Goal: Transaction & Acquisition: Purchase product/service

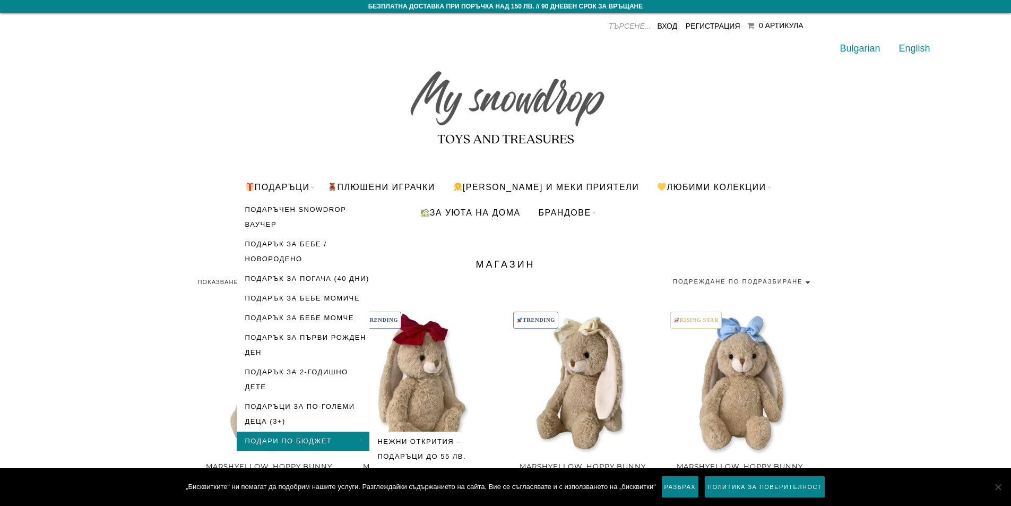
drag, startPoint x: 344, startPoint y: 442, endPoint x: 338, endPoint y: 432, distance: 11.5
click at [344, 441] on link "Подари по бюджет" at bounding box center [303, 440] width 133 height 19
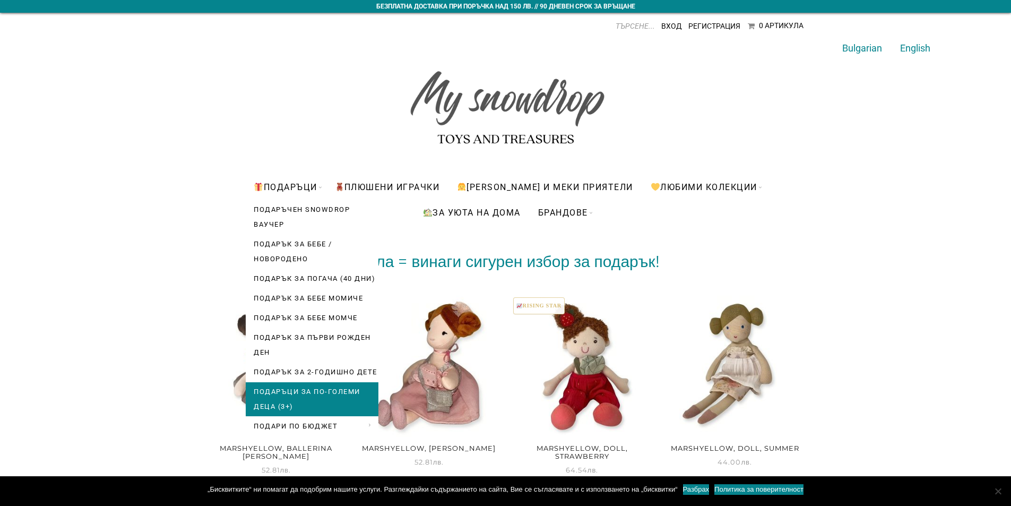
click at [284, 387] on link "Подаръци за по-големи деца (3+)" at bounding box center [312, 399] width 133 height 34
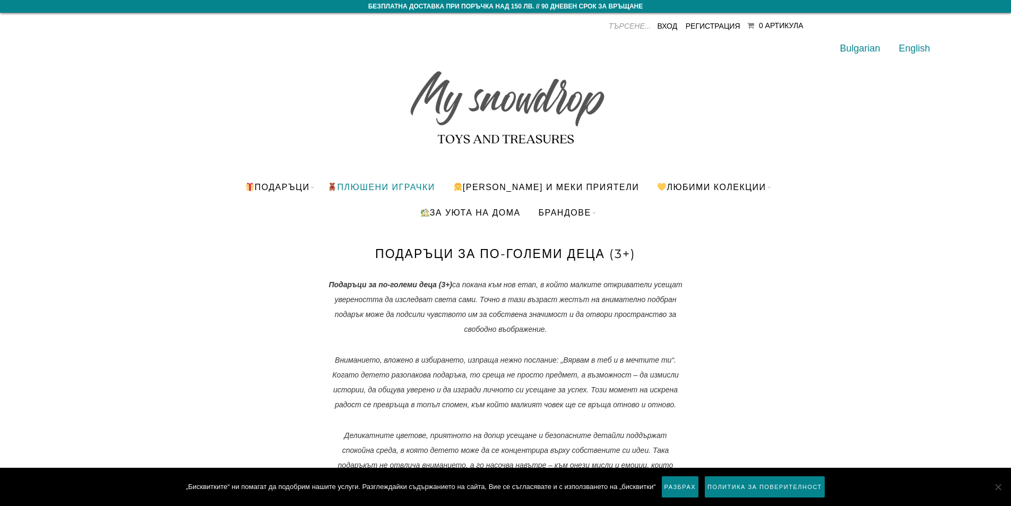
click at [388, 185] on link "ПЛЮШЕНИ ИГРАЧКИ" at bounding box center [380, 186] width 123 height 25
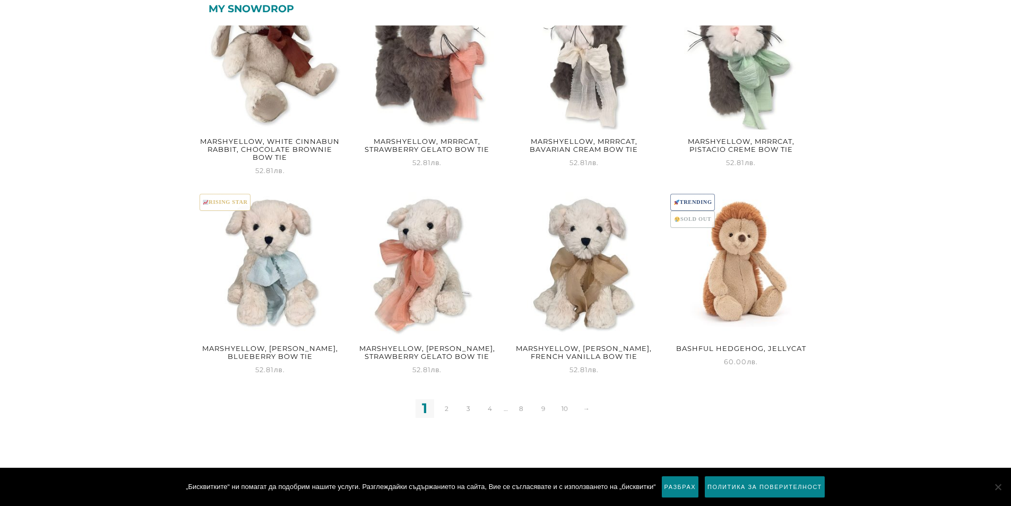
scroll to position [1074, 0]
